Goal: Task Accomplishment & Management: Manage account settings

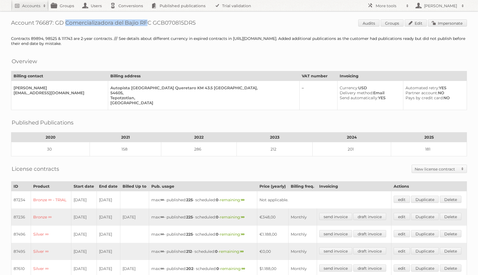
drag, startPoint x: 57, startPoint y: 23, endPoint x: 138, endPoint y: 25, distance: 81.7
click at [138, 25] on h1 "Account 76687: GD Comercializadora del Bajio RFC GCB070815DR5 Audits Groups Edi…" at bounding box center [239, 23] width 456 height 8
copy h1 "GD Comercializadora del Bajio"
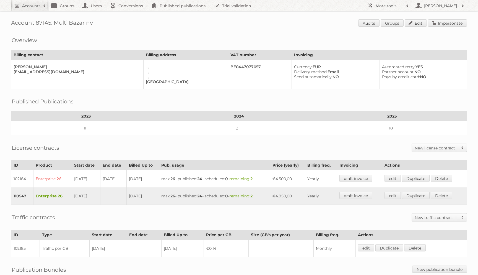
drag, startPoint x: 55, startPoint y: 22, endPoint x: 158, endPoint y: 22, distance: 103.5
click at [158, 22] on h1 "Account 87145: Multi Bazar nv Audits Groups Edit Impersonate" at bounding box center [239, 23] width 456 height 8
copy h1 "Multi Bazar nv"
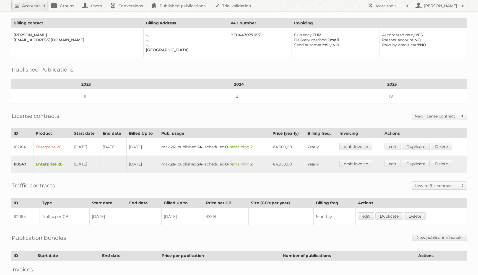
scroll to position [31, 0]
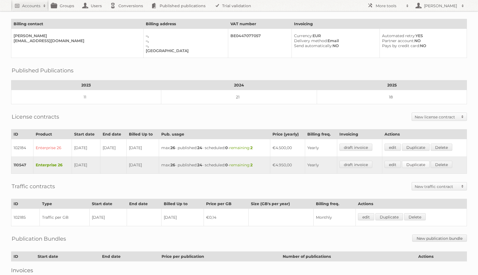
click at [413, 162] on link "Duplicate" at bounding box center [416, 164] width 28 height 7
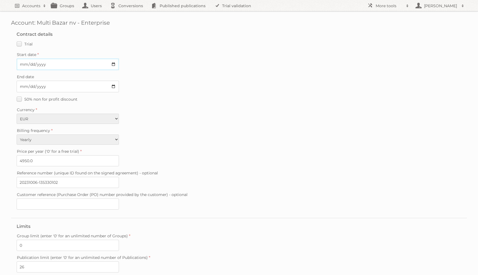
click at [22, 63] on input "Start date" at bounding box center [68, 64] width 102 height 12
type input "[DATE]"
click at [29, 155] on input "4950.0" at bounding box center [68, 160] width 102 height 11
click at [27, 158] on input "4950.0" at bounding box center [68, 160] width 102 height 11
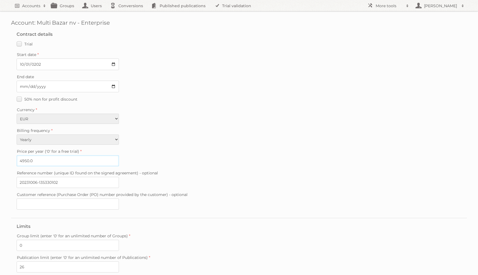
paste input "5445"
type input "5445"
click at [156, 139] on div "Billing frequency Monthly Quarterly Yearly Every 2 years" at bounding box center [239, 136] width 445 height 18
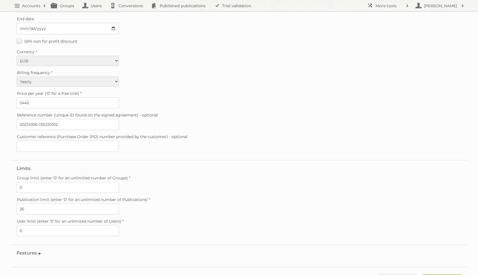
scroll to position [78, 0]
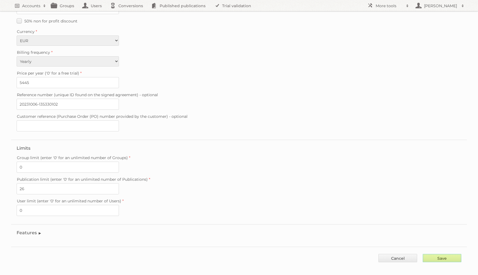
click at [442, 254] on input "Save" at bounding box center [442, 258] width 39 height 8
type input "..."
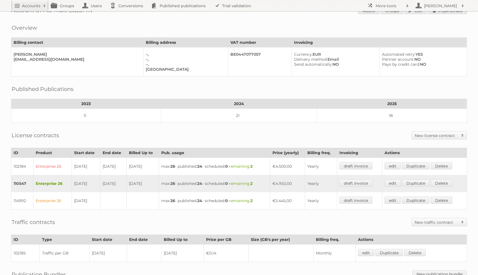
scroll to position [12, 0]
